Goal: Task Accomplishment & Management: Use online tool/utility

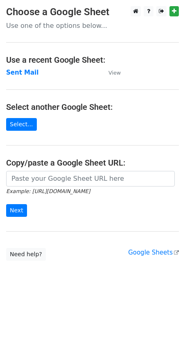
click at [34, 69] on td "Sent Mail" at bounding box center [53, 72] width 94 height 9
click at [32, 71] on strong "Sent Mail" at bounding box center [22, 72] width 32 height 7
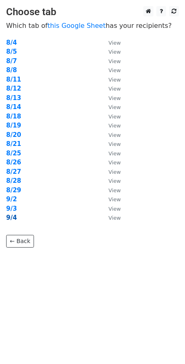
click at [9, 219] on strong "9/4" at bounding box center [11, 217] width 11 height 7
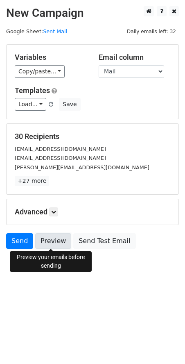
click at [53, 240] on link "Preview" at bounding box center [53, 241] width 36 height 16
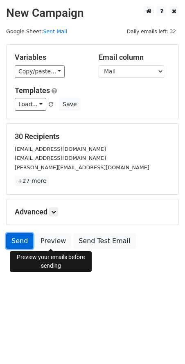
click at [20, 237] on link "Send" at bounding box center [19, 241] width 27 height 16
